Goal: Task Accomplishment & Management: Use online tool/utility

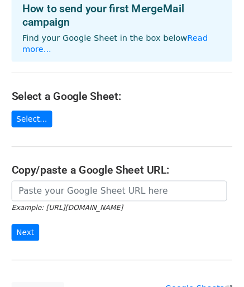
scroll to position [65, 0]
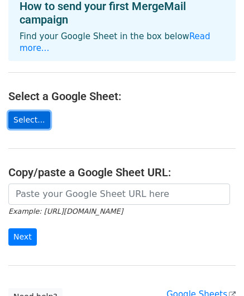
click at [26, 111] on link "Select..." at bounding box center [29, 119] width 42 height 17
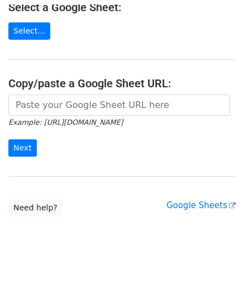
scroll to position [150, 0]
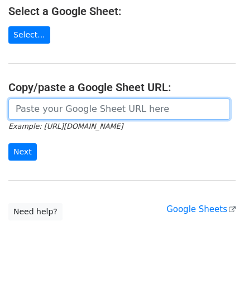
click at [63, 100] on input "url" at bounding box center [119, 108] width 222 height 21
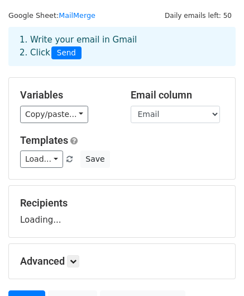
scroll to position [28, 0]
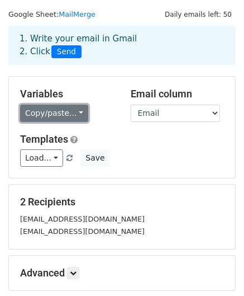
click at [67, 116] on link "Copy/paste..." at bounding box center [54, 112] width 68 height 17
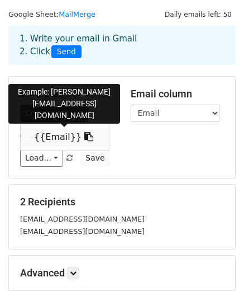
click at [53, 136] on link "{{Email}}" at bounding box center [65, 137] width 88 height 18
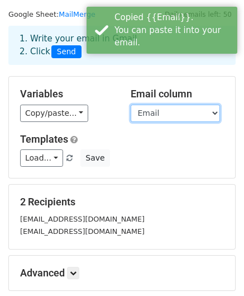
click at [153, 111] on select "Email" at bounding box center [175, 112] width 89 height 17
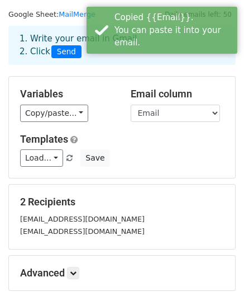
click at [115, 144] on h5 "Templates" at bounding box center [122, 139] width 204 height 12
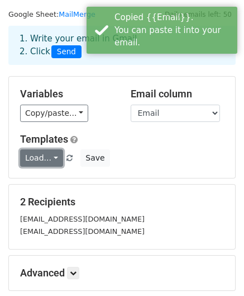
click at [48, 156] on link "Load..." at bounding box center [41, 157] width 43 height 17
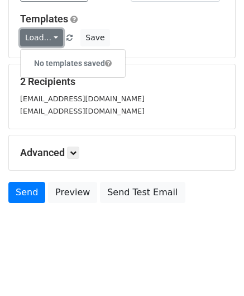
scroll to position [149, 0]
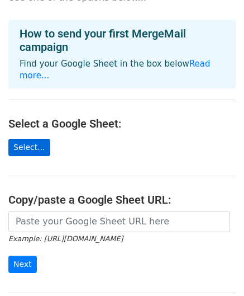
scroll to position [37, 0]
click at [32, 139] on link "Select..." at bounding box center [29, 147] width 42 height 17
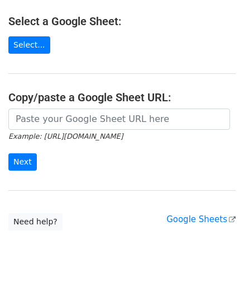
scroll to position [140, 0]
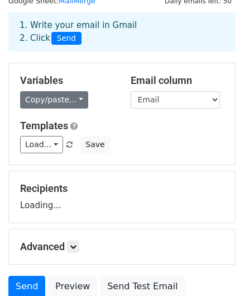
scroll to position [42, 0]
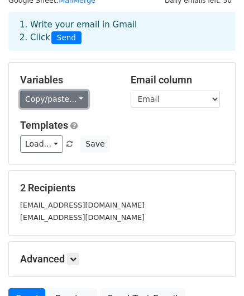
click at [76, 99] on link "Copy/paste..." at bounding box center [54, 99] width 68 height 17
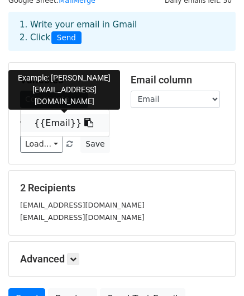
click at [80, 120] on link "{{Email}}" at bounding box center [65, 123] width 88 height 18
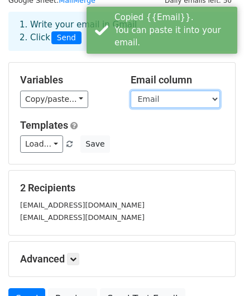
click at [146, 93] on select "Email" at bounding box center [175, 99] width 89 height 17
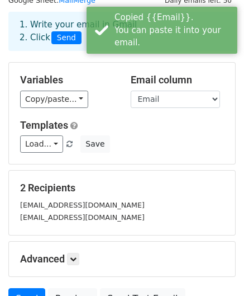
click at [118, 92] on div "Variables Copy/paste... {{Email}}" at bounding box center [67, 91] width 111 height 34
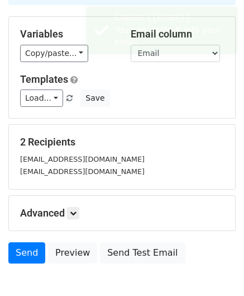
scroll to position [75, 0]
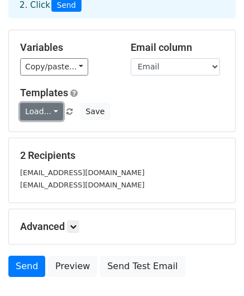
click at [54, 110] on link "Load..." at bounding box center [41, 111] width 43 height 17
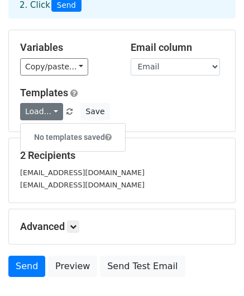
click at [63, 137] on h6 "No templates saved" at bounding box center [73, 137] width 104 height 18
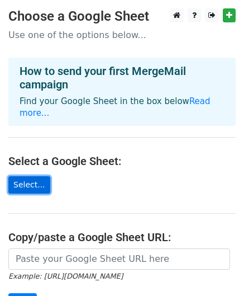
click at [33, 176] on link "Select..." at bounding box center [29, 184] width 42 height 17
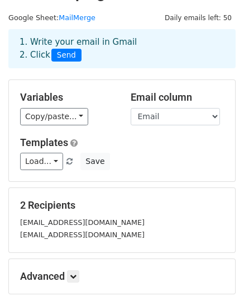
scroll to position [26, 0]
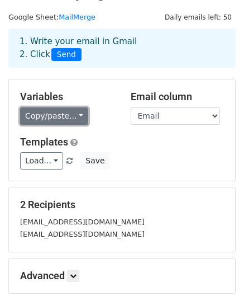
click at [54, 117] on link "Copy/paste..." at bounding box center [54, 115] width 68 height 17
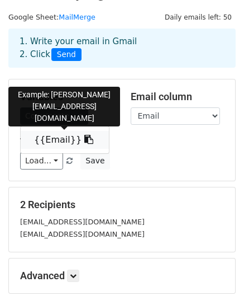
click at [48, 139] on link "{{Email}}" at bounding box center [65, 140] width 88 height 18
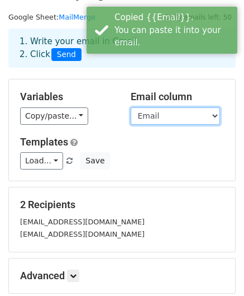
click at [154, 121] on select "Email" at bounding box center [175, 115] width 89 height 17
click at [131, 107] on select "Email" at bounding box center [175, 115] width 89 height 17
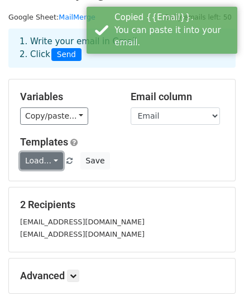
click at [39, 156] on link "Load..." at bounding box center [41, 160] width 43 height 17
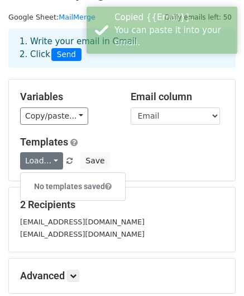
click at [145, 157] on div "Load... No templates saved Save" at bounding box center [122, 160] width 221 height 17
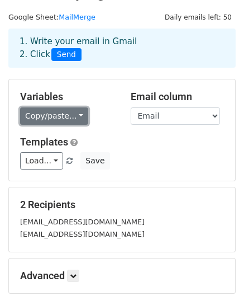
click at [75, 119] on link "Copy/paste..." at bounding box center [54, 115] width 68 height 17
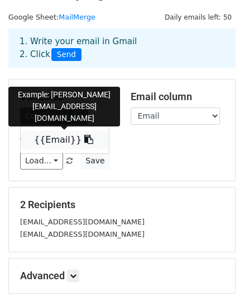
click at [66, 139] on link "{{Email}}" at bounding box center [65, 140] width 88 height 18
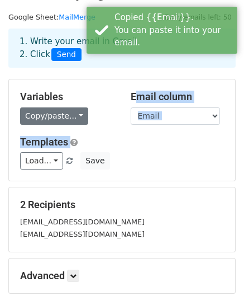
drag, startPoint x: 102, startPoint y: 129, endPoint x: 30, endPoint y: 118, distance: 72.4
click at [30, 118] on div "Variables Copy/paste... {{Email}} Email column Email Templates Load... No templ…" at bounding box center [122, 129] width 226 height 101
click at [30, 118] on link "Copy/paste..." at bounding box center [54, 115] width 68 height 17
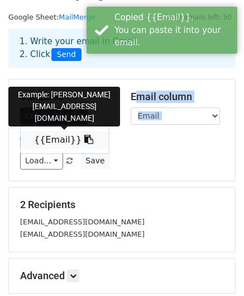
click at [32, 138] on link "{{Email}}" at bounding box center [65, 140] width 88 height 18
copy div "Email column Email Templates"
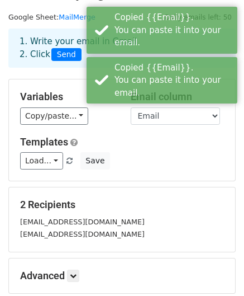
click at [104, 116] on div "Copy/paste... {{Email}}" at bounding box center [67, 115] width 94 height 17
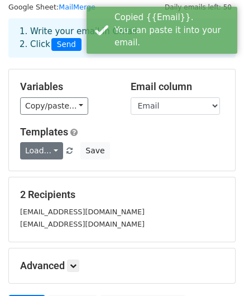
scroll to position [36, 0]
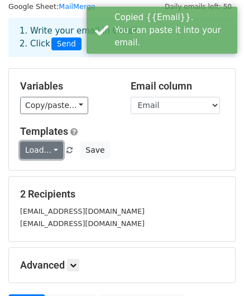
click at [41, 144] on link "Load..." at bounding box center [41, 149] width 43 height 17
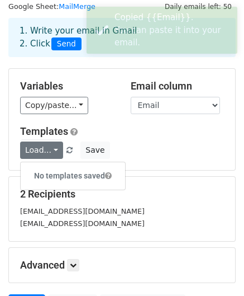
click at [57, 168] on h6 "No templates saved" at bounding box center [73, 175] width 104 height 18
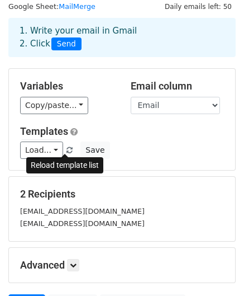
click at [66, 147] on span at bounding box center [69, 150] width 6 height 7
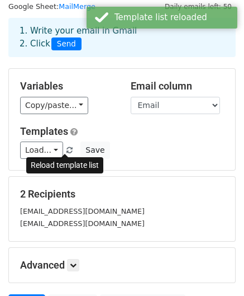
click at [66, 147] on span at bounding box center [69, 150] width 6 height 7
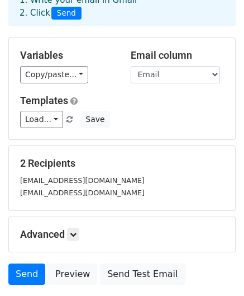
scroll to position [46, 0]
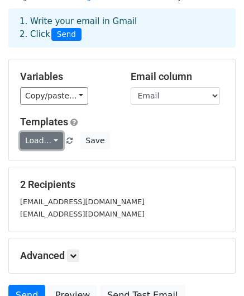
click at [47, 138] on link "Load..." at bounding box center [41, 140] width 43 height 17
